Goal: Information Seeking & Learning: Compare options

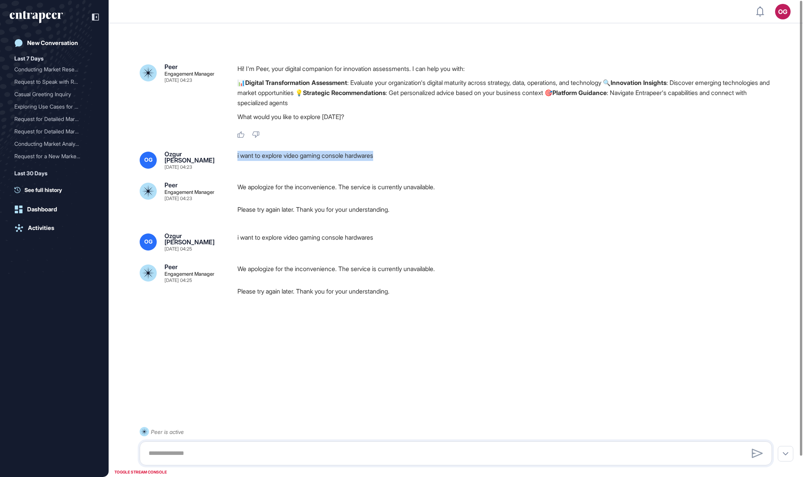
drag, startPoint x: 296, startPoint y: 150, endPoint x: 236, endPoint y: 151, distance: 60.2
click at [236, 151] on div "OG Ozgur Bora Gevrek [DATE] 04:23 i want to explore video gaming console hardwa…" at bounding box center [456, 160] width 633 height 19
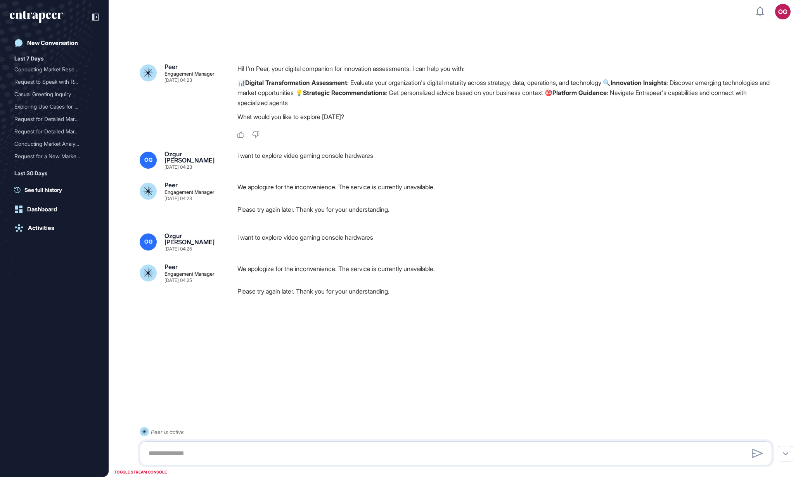
drag, startPoint x: 236, startPoint y: 151, endPoint x: 337, endPoint y: 114, distance: 107.2
click at [337, 120] on p "What would you like to explore [DATE]?" at bounding box center [508, 117] width 541 height 10
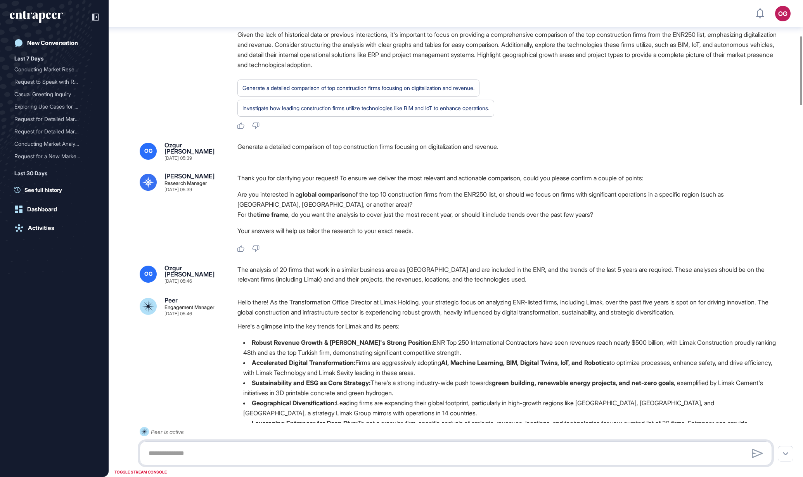
scroll to position [246, 0]
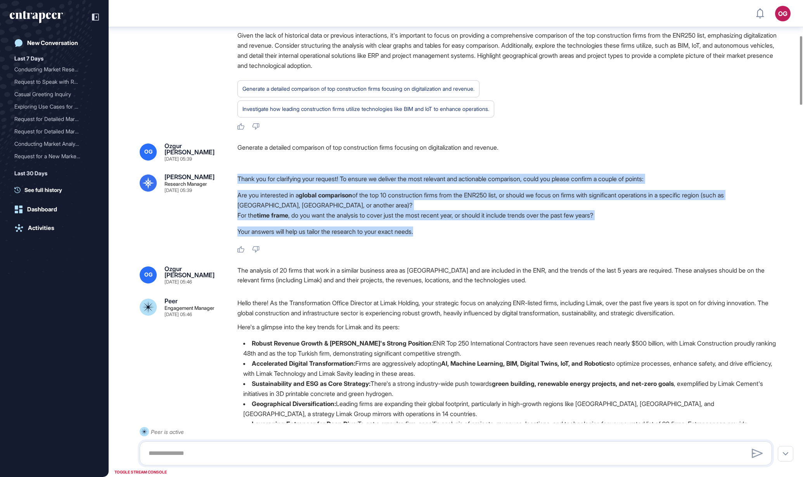
drag, startPoint x: 234, startPoint y: 178, endPoint x: 445, endPoint y: 226, distance: 215.7
click at [445, 226] on div "Reese Research Manager Sep 08, 2025 05:39 Thank you for clarifying your request…" at bounding box center [456, 214] width 633 height 80
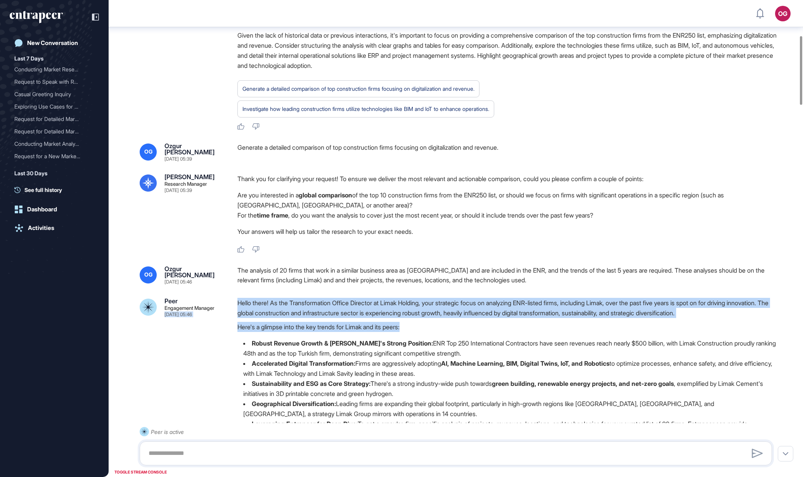
drag, startPoint x: 312, startPoint y: 301, endPoint x: 476, endPoint y: 321, distance: 165.0
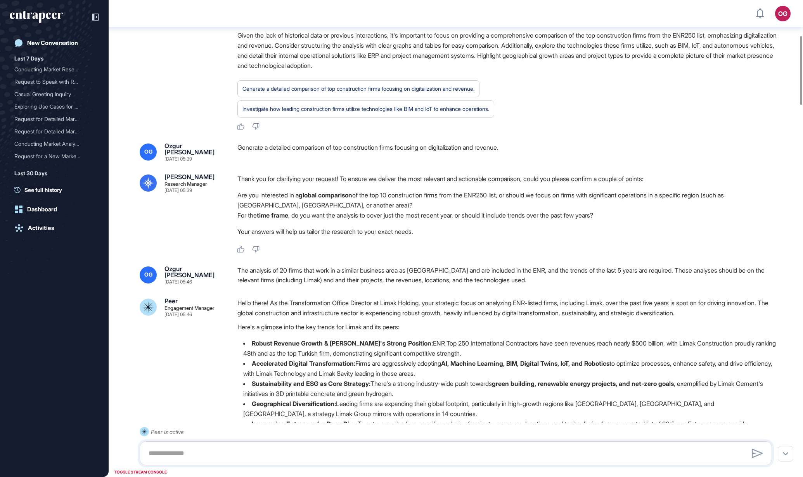
click at [214, 355] on div "Peer Engagement Manager Sep 08, 2025 05:46 Hello there! As the Transformation O…" at bounding box center [456, 419] width 633 height 243
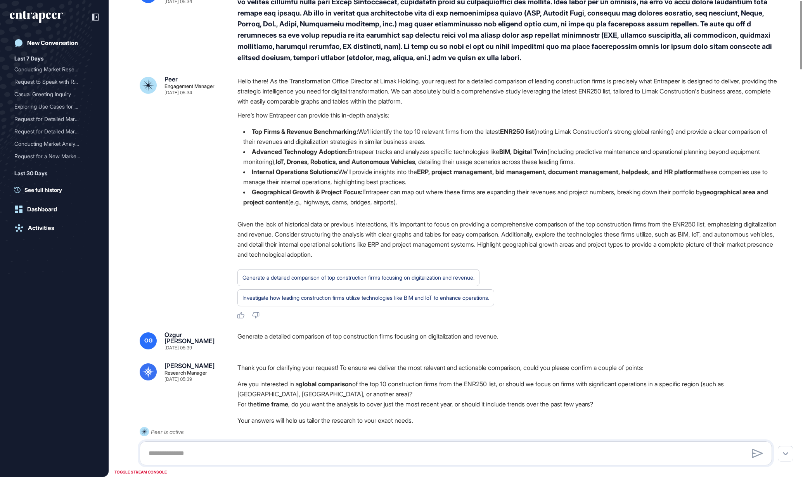
scroll to position [0, 0]
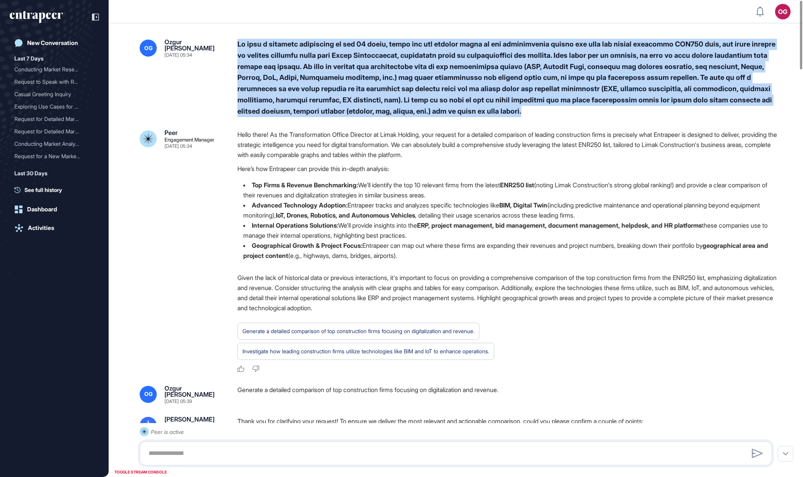
drag, startPoint x: 236, startPoint y: 42, endPoint x: 648, endPoint y: 114, distance: 418.5
click at [648, 114] on div "OG Ozgur Bora Gevrek Sep 08, 2025 05:34" at bounding box center [456, 78] width 633 height 78
copy div "We want a detailed comparison of top 10 firms, which are the leading firms in t…"
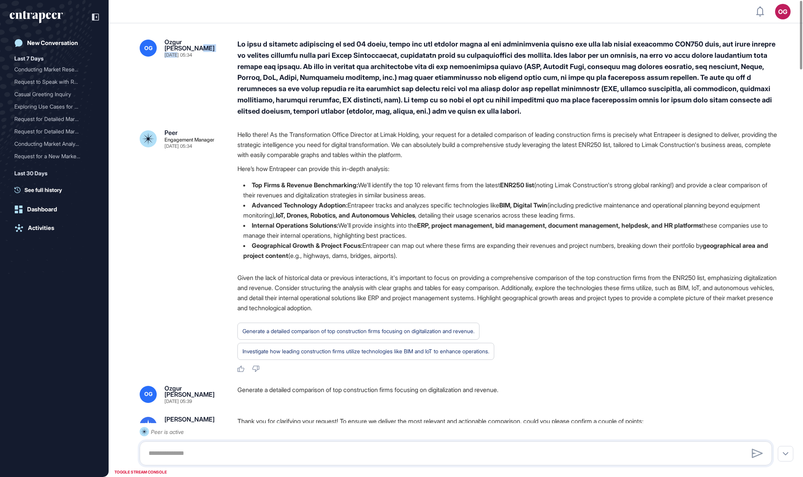
drag, startPoint x: 214, startPoint y: 49, endPoint x: 179, endPoint y: 52, distance: 35.4
click at [179, 52] on div "Ozgur Bora Gevrek Sep 08, 2025 05:34" at bounding box center [195, 48] width 61 height 19
drag, startPoint x: 179, startPoint y: 52, endPoint x: 180, endPoint y: 76, distance: 23.7
click at [180, 76] on div "OG Ozgur Bora Gevrek Sep 08, 2025 05:34" at bounding box center [456, 78] width 633 height 78
click at [584, 352] on div "Generate a detailed comparison of top construction firms focusing on digitaliza…" at bounding box center [508, 341] width 541 height 37
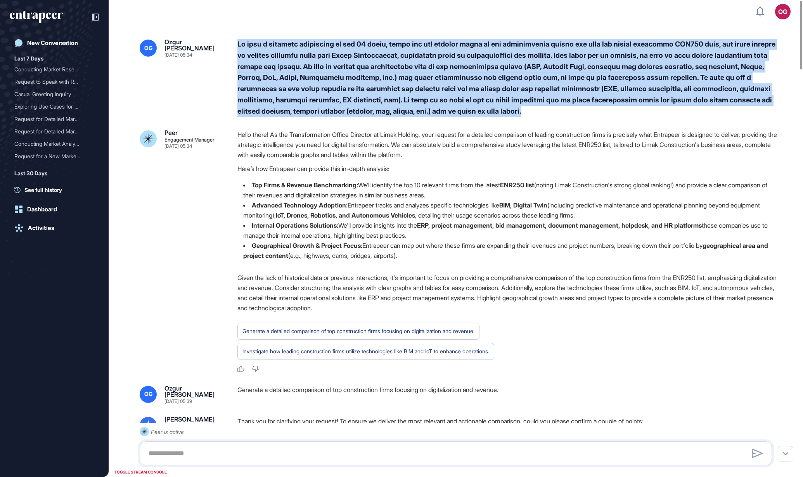
drag, startPoint x: 249, startPoint y: 44, endPoint x: 659, endPoint y: 111, distance: 414.9
click at [659, 111] on div "OG Ozgur Bora Gevrek Sep 08, 2025 05:34" at bounding box center [456, 78] width 633 height 78
copy div "We want a detailed comparison of top 10 firms, which are the leading firms in t…"
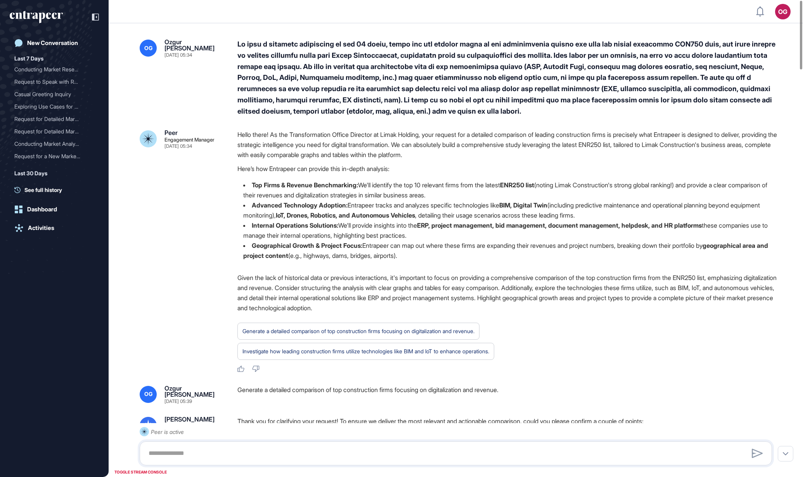
click at [194, 206] on div "Peer Engagement Manager Sep 08, 2025 05:34 Hello there! As the Transformation O…" at bounding box center [456, 251] width 633 height 243
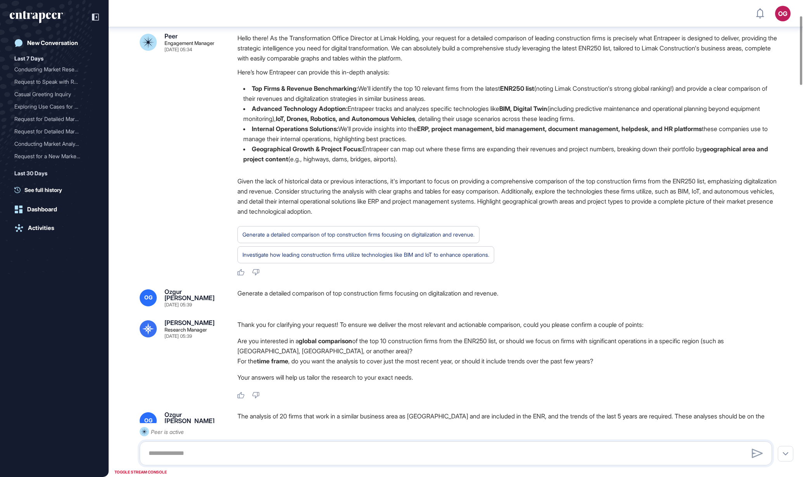
scroll to position [149, 0]
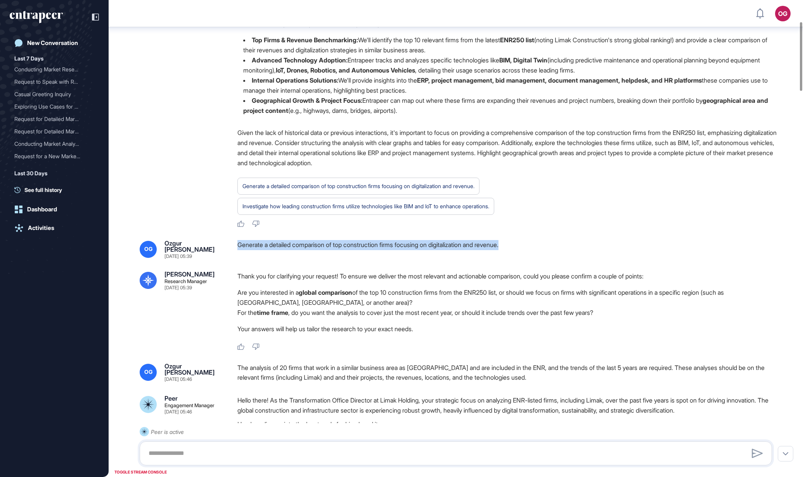
drag, startPoint x: 255, startPoint y: 245, endPoint x: 552, endPoint y: 248, distance: 297.3
click at [552, 248] on div "Generate a detailed comparison of top construction firms focusing on digitaliza…" at bounding box center [508, 249] width 541 height 19
copy div "Generate a detailed comparison of top construction firms focusing on digitaliza…"
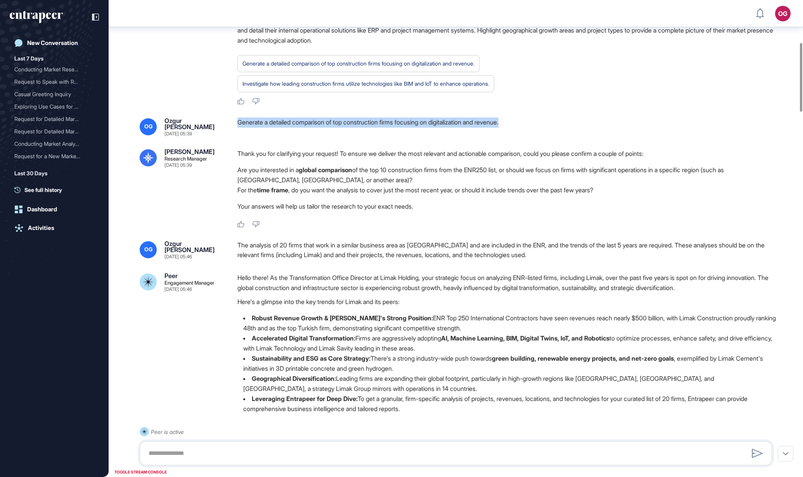
scroll to position [295, 0]
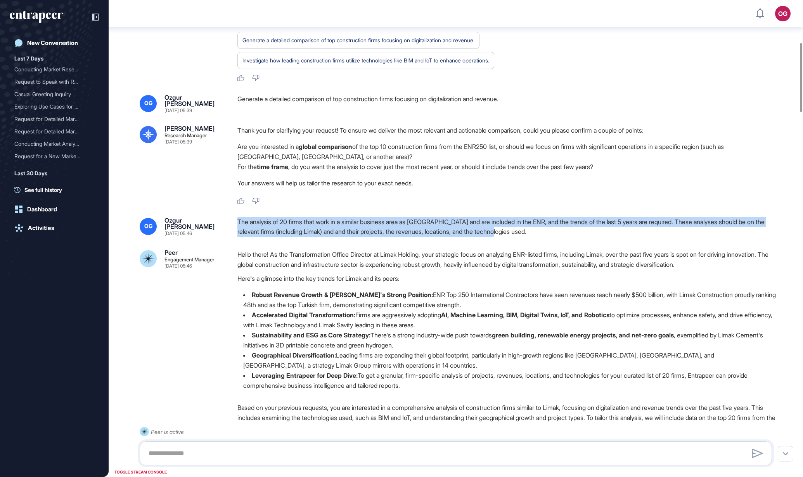
drag, startPoint x: 237, startPoint y: 220, endPoint x: 586, endPoint y: 227, distance: 349.4
click at [586, 227] on div "OG Ozgur Bora Gevrek Sep 08, 2025 05:46 The analysis of 20 firms that work in a…" at bounding box center [456, 227] width 633 height 20
copy div "The analysis of 20 firms that work in a similar business area as Limak and are …"
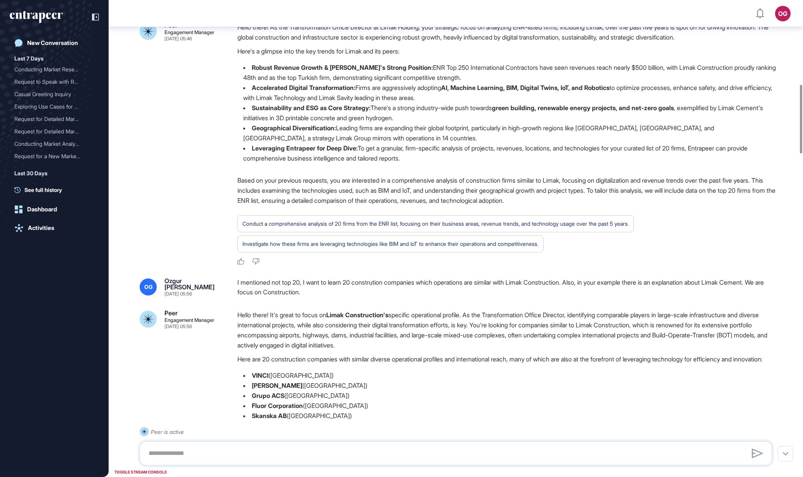
scroll to position [586, 0]
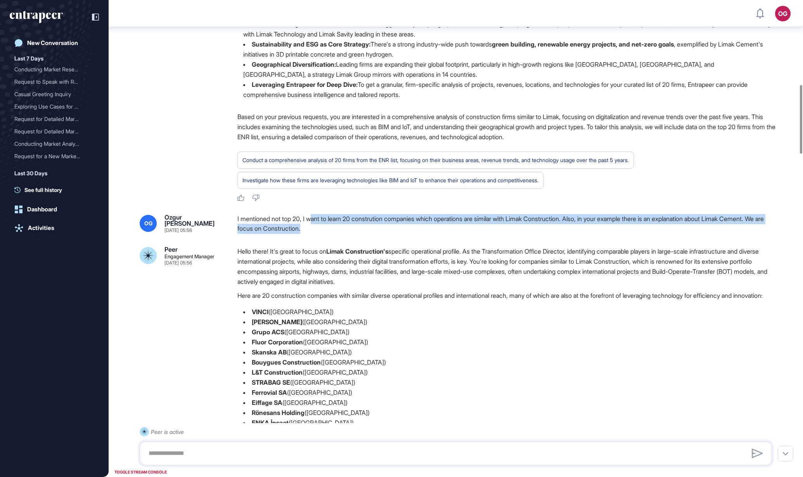
drag, startPoint x: 314, startPoint y: 216, endPoint x: 383, endPoint y: 233, distance: 70.3
drag, startPoint x: 383, startPoint y: 233, endPoint x: 349, endPoint y: 237, distance: 33.7
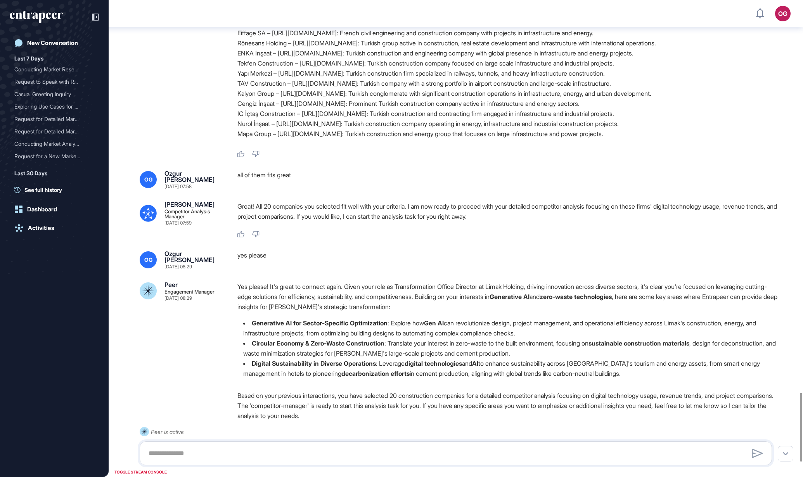
scroll to position [2624, 0]
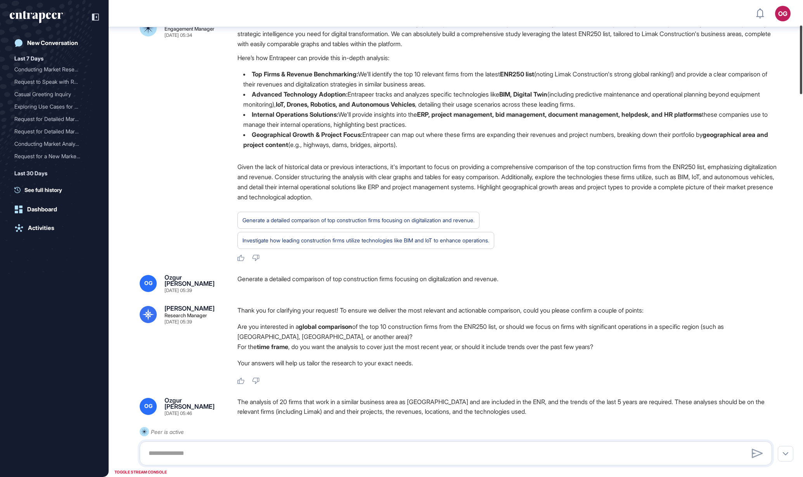
drag, startPoint x: 803, startPoint y: 242, endPoint x: 805, endPoint y: 49, distance: 193.7
click at [803, 49] on html "OG Admin Dashboard Dashboard Profile My Content Request More Data New Conversat…" at bounding box center [401, 270] width 803 height 540
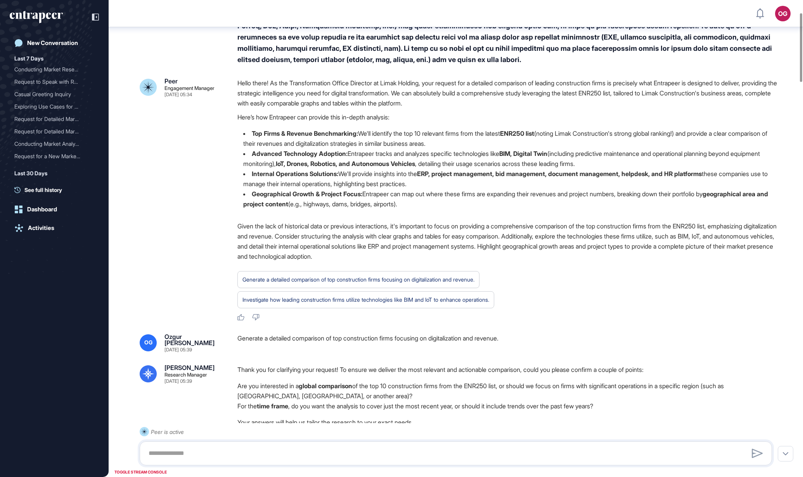
scroll to position [0, 0]
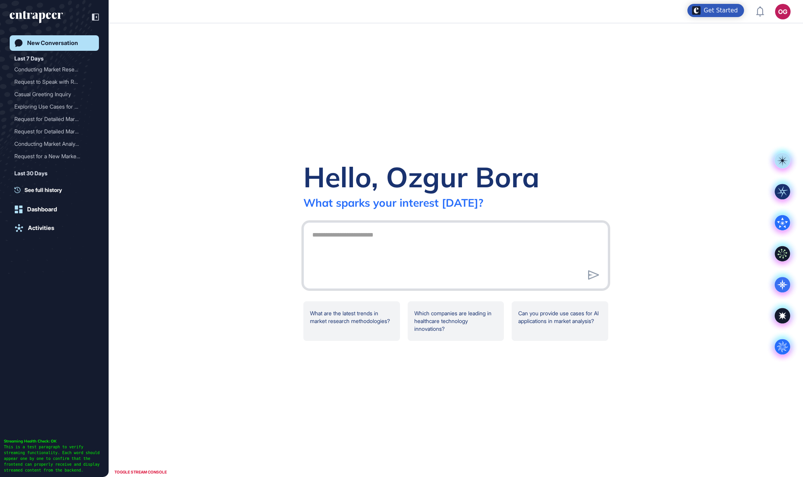
click at [388, 254] on textarea at bounding box center [456, 254] width 297 height 54
click at [382, 243] on textarea at bounding box center [456, 254] width 297 height 54
paste textarea "**********"
type textarea "**********"
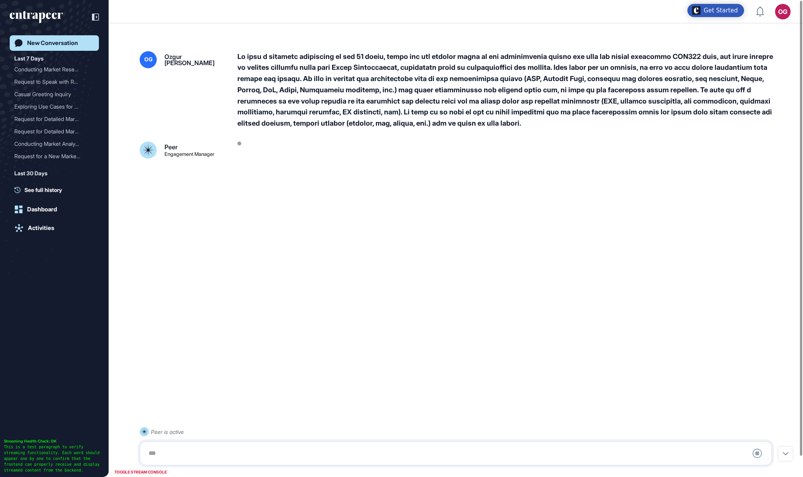
scroll to position [21, 0]
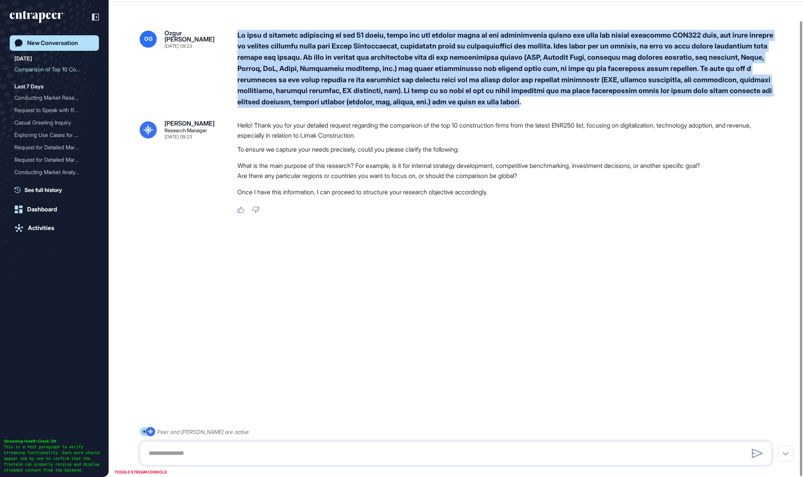
drag, startPoint x: 239, startPoint y: 35, endPoint x: 639, endPoint y: 101, distance: 405.2
click at [639, 101] on div at bounding box center [508, 69] width 541 height 78
drag, startPoint x: 639, startPoint y: 101, endPoint x: 639, endPoint y: 108, distance: 6.6
click at [639, 108] on div "OG Ozgur Bora Gevrek Sep 10, 2025 09:23 Reese Research Manager Sep 10, 2025 09:…" at bounding box center [456, 122] width 633 height 185
click at [643, 105] on div at bounding box center [508, 69] width 541 height 78
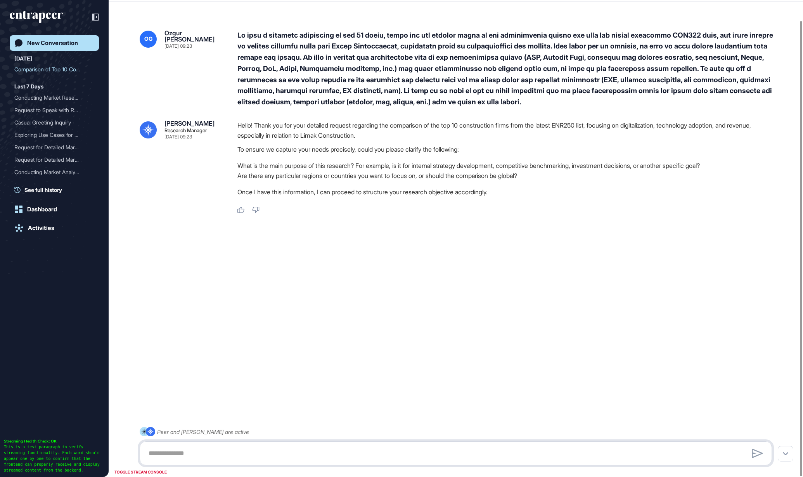
click at [345, 458] on textarea at bounding box center [456, 454] width 624 height 16
paste textarea "**********"
type textarea "**********"
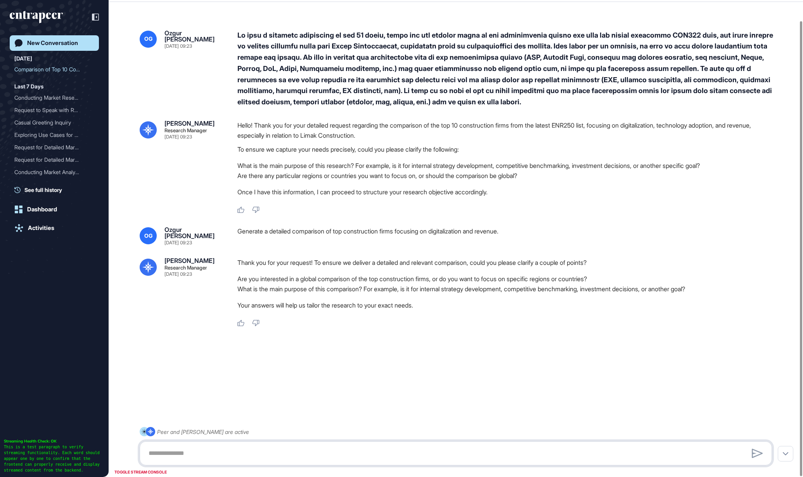
click at [341, 451] on textarea at bounding box center [456, 454] width 624 height 16
paste textarea "**********"
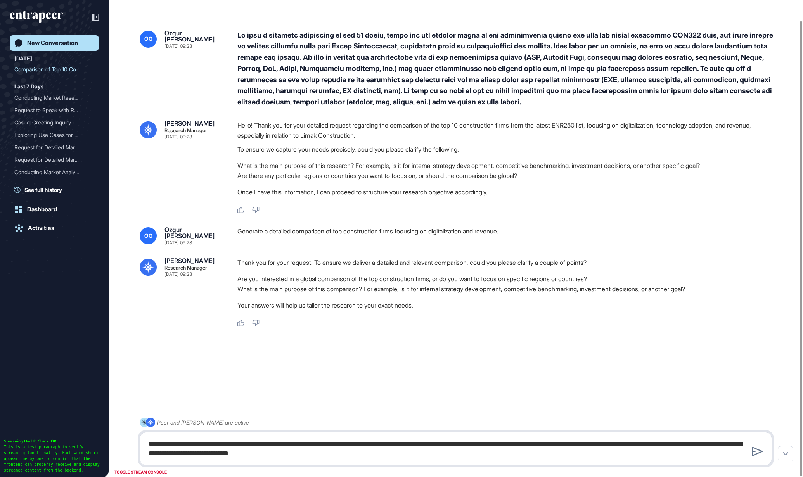
type textarea "**********"
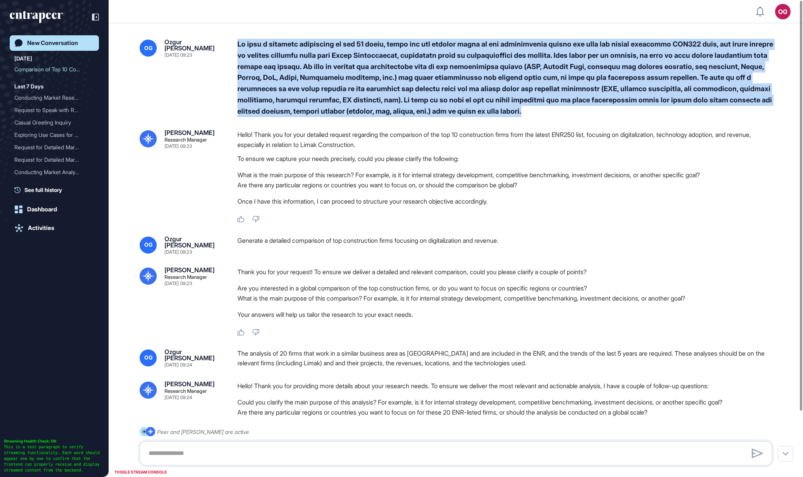
drag, startPoint x: 235, startPoint y: 43, endPoint x: 654, endPoint y: 115, distance: 425.2
click at [654, 115] on div "OG Ozgur Bora Gevrek Sep 10, 2025 09:23" at bounding box center [456, 78] width 633 height 78
copy div "We want a detailed comparison of top 10 firms, which are the leading firms in t…"
drag, startPoint x: 730, startPoint y: 242, endPoint x: 673, endPoint y: 296, distance: 78.0
click at [730, 242] on div "Generate a detailed comparison of top construction firms focusing on digitaliza…" at bounding box center [508, 245] width 541 height 19
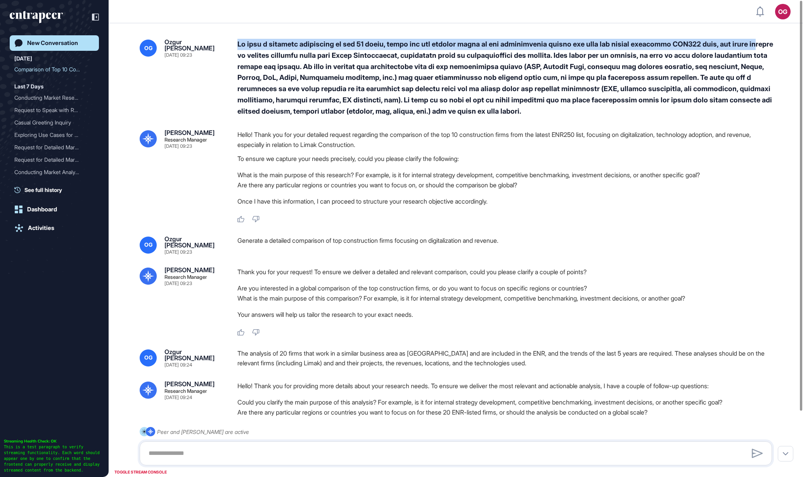
drag, startPoint x: 237, startPoint y: 43, endPoint x: 248, endPoint y: 50, distance: 13.4
click at [248, 50] on div "OG Ozgur Bora Gevrek Sep 10, 2025 09:23" at bounding box center [456, 78] width 633 height 78
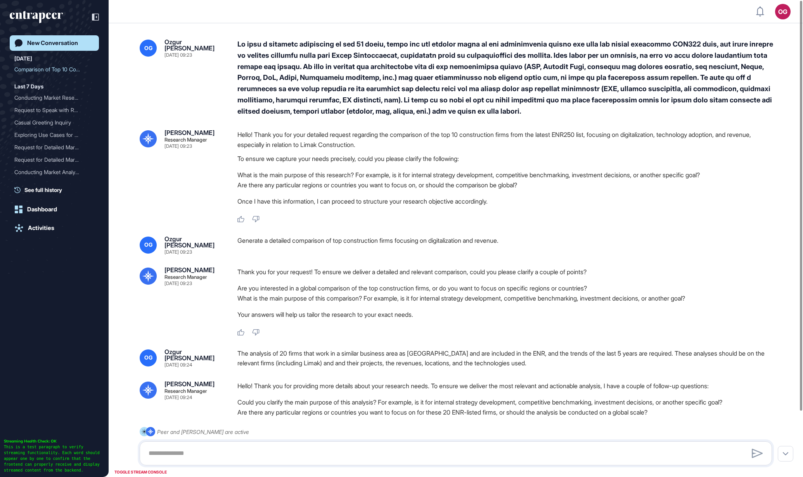
drag, startPoint x: 248, startPoint y: 50, endPoint x: 221, endPoint y: 195, distance: 147.2
click at [221, 195] on div "Reese Research Manager Sep 10, 2025 09:23 Hello! Thank you for your detailed re…" at bounding box center [456, 177] width 633 height 94
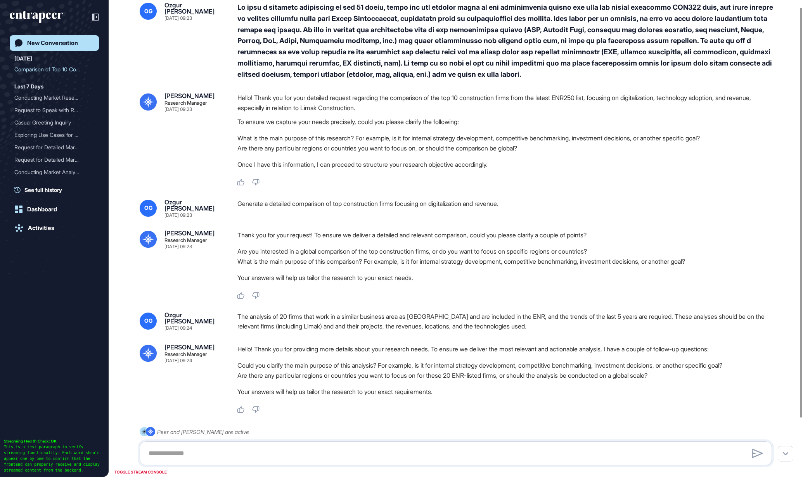
scroll to position [76, 0]
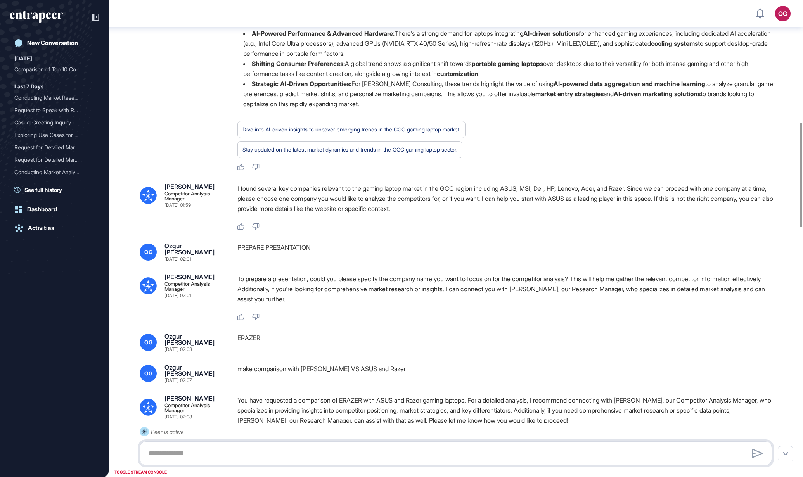
scroll to position [683, 0]
